Goal: Find specific page/section: Find specific page/section

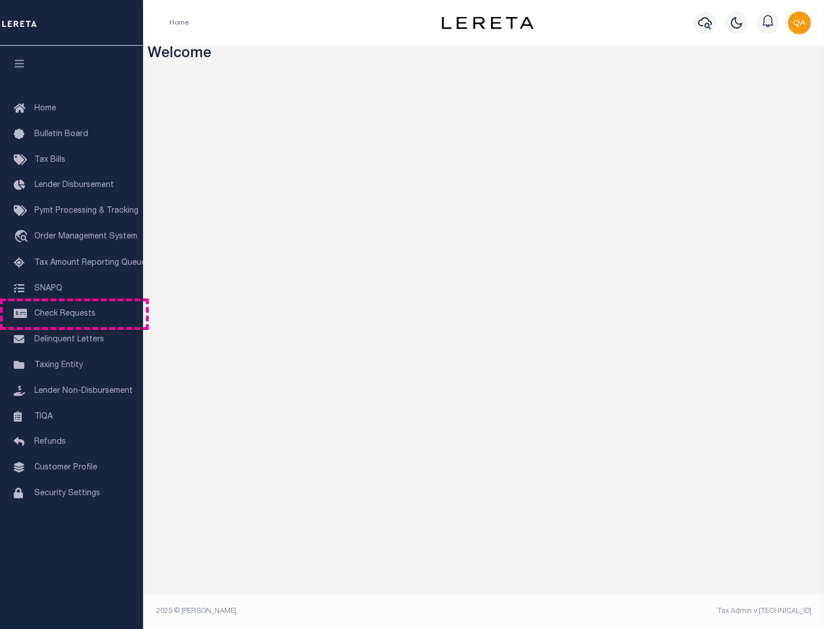
click at [71, 314] on span "Check Requests" at bounding box center [64, 314] width 61 height 8
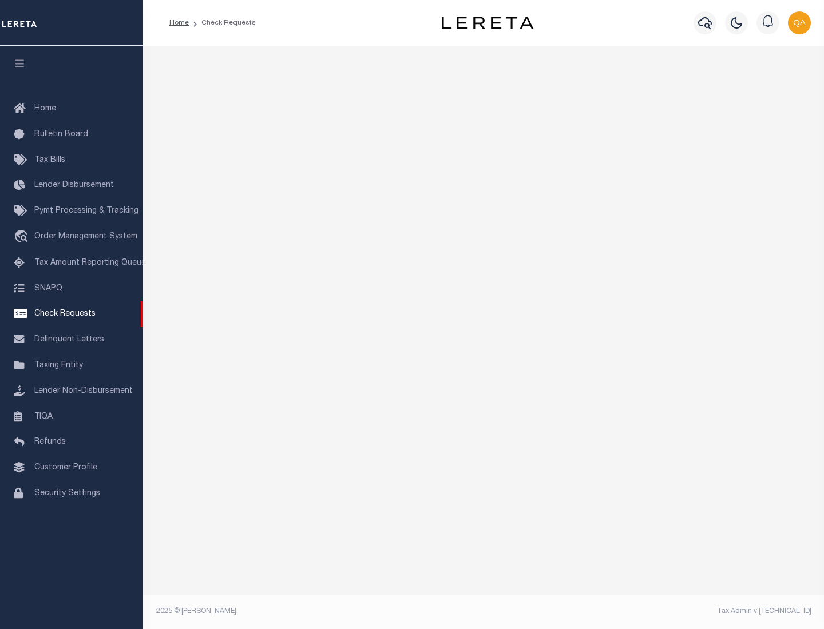
select select "50"
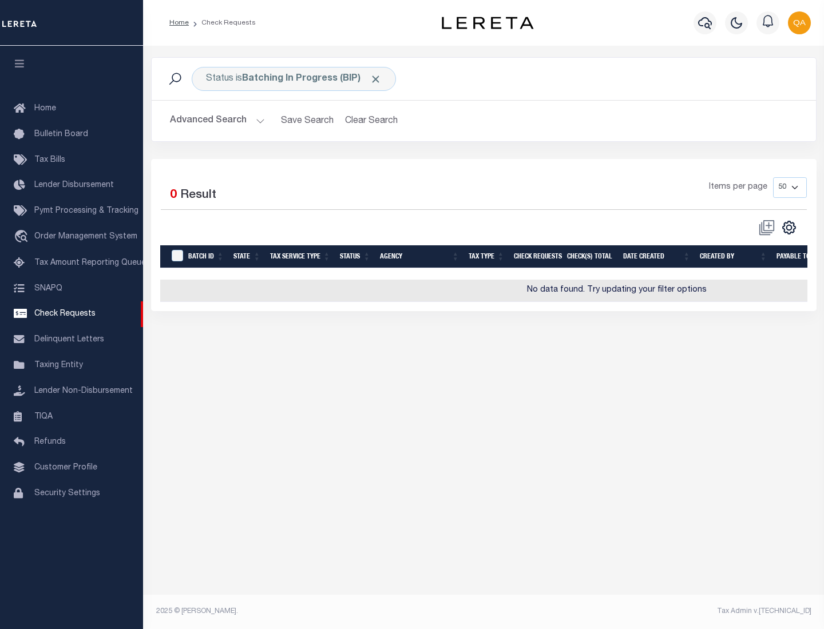
click at [376, 79] on span "Click to Remove" at bounding box center [375, 79] width 12 height 12
